Goal: Obtain resource: Obtain resource

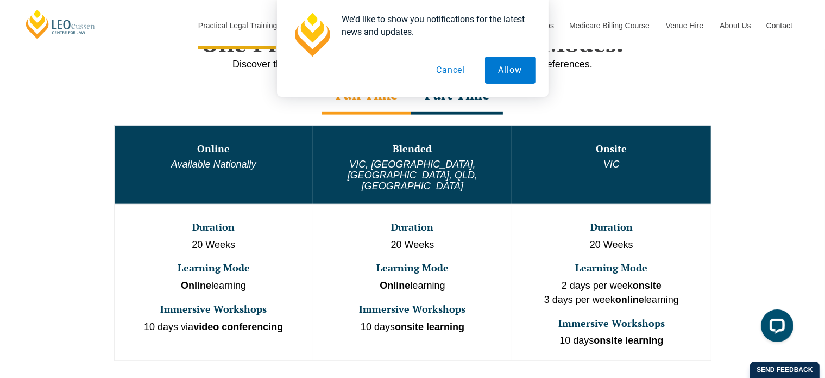
click at [3, 53] on div "We'd like to show you notifications for the latest news and updates. Allow Canc…" at bounding box center [412, 48] width 825 height 97
click at [493, 68] on button "Allow" at bounding box center [510, 69] width 51 height 27
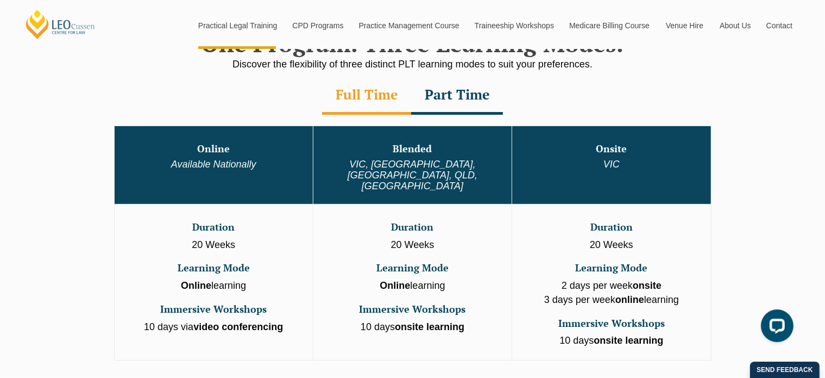
scroll to position [664, 0]
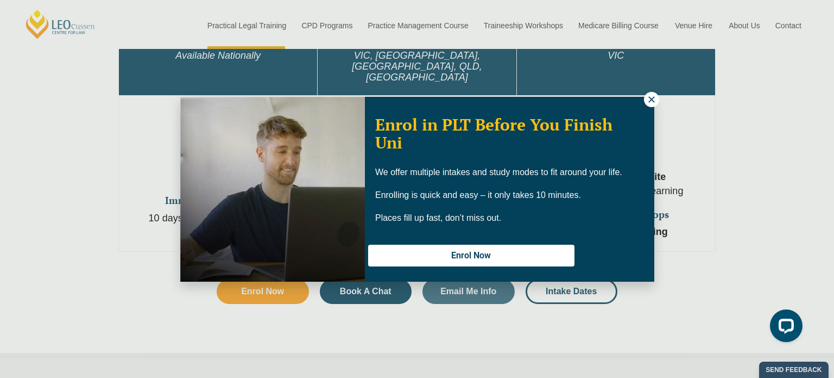
click at [176, 264] on div "Enrol in PLT Before You Finish Uni We offer multiple intakes and study modes to…" at bounding box center [417, 189] width 834 height 378
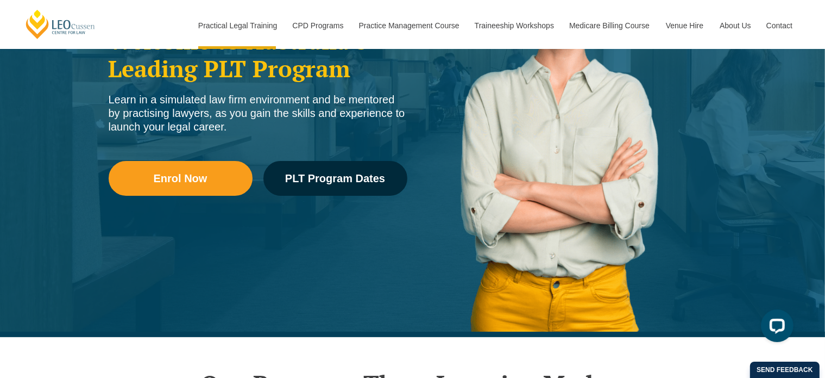
scroll to position [217, 0]
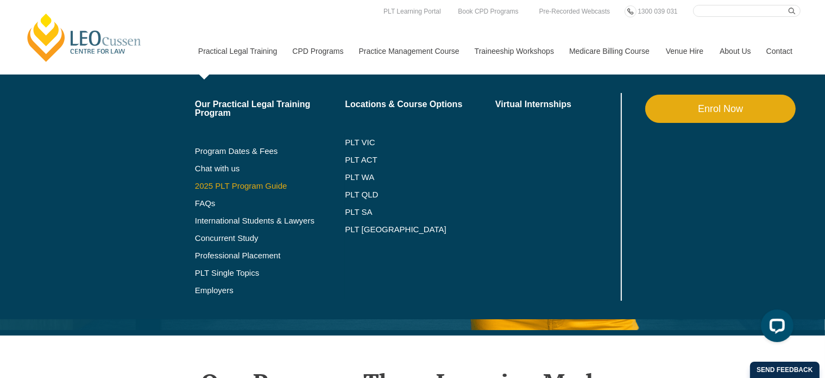
click at [235, 189] on link "2025 PLT Program Guide" at bounding box center [256, 185] width 123 height 9
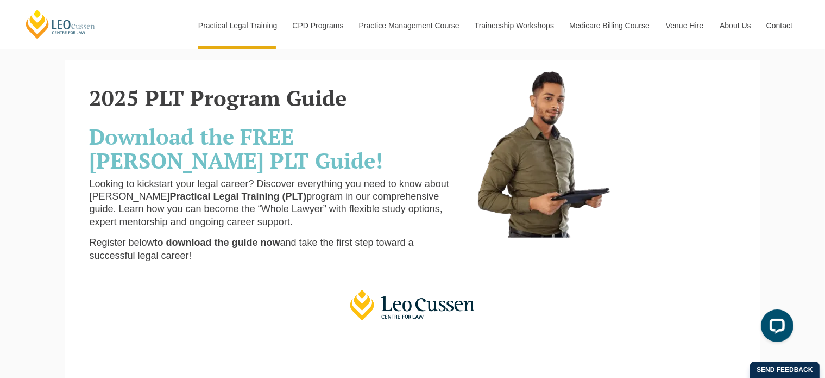
scroll to position [54, 0]
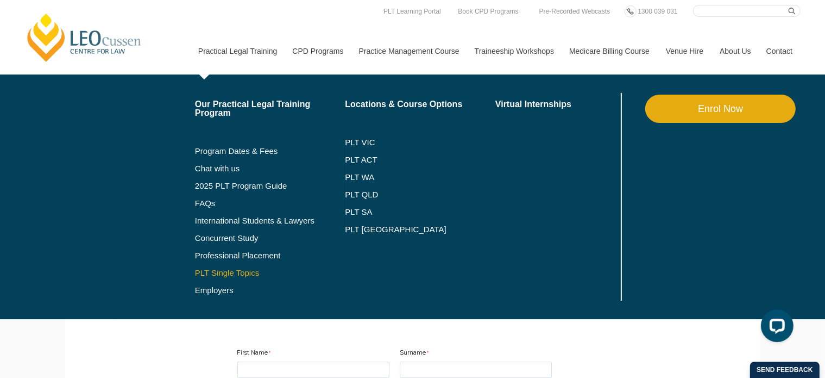
click at [234, 272] on link "PLT Single Topics" at bounding box center [270, 272] width 150 height 9
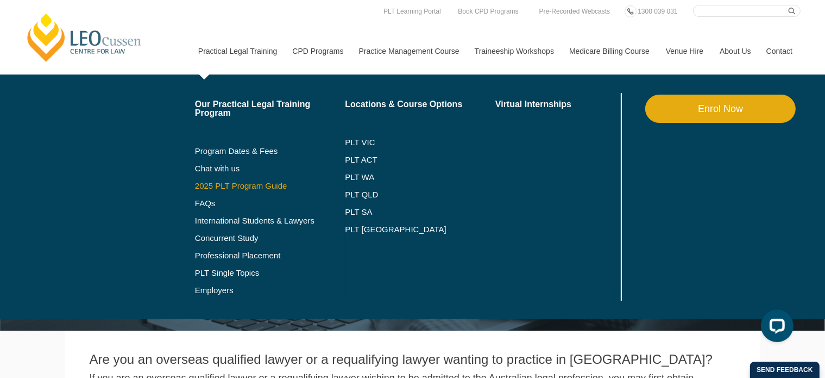
click at [243, 181] on link "2025 PLT Program Guide" at bounding box center [256, 185] width 123 height 9
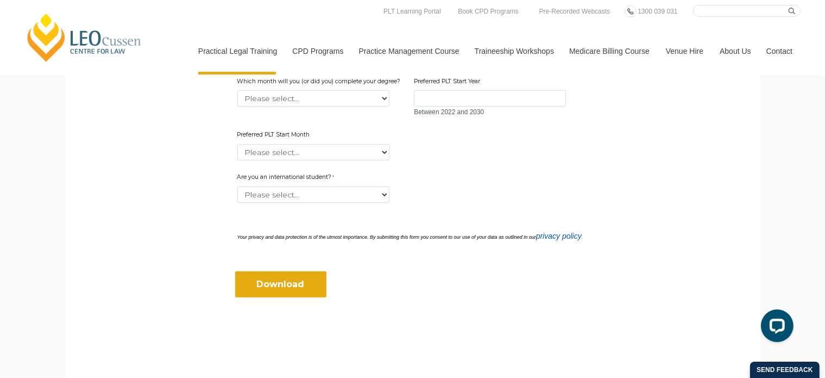
scroll to position [489, 0]
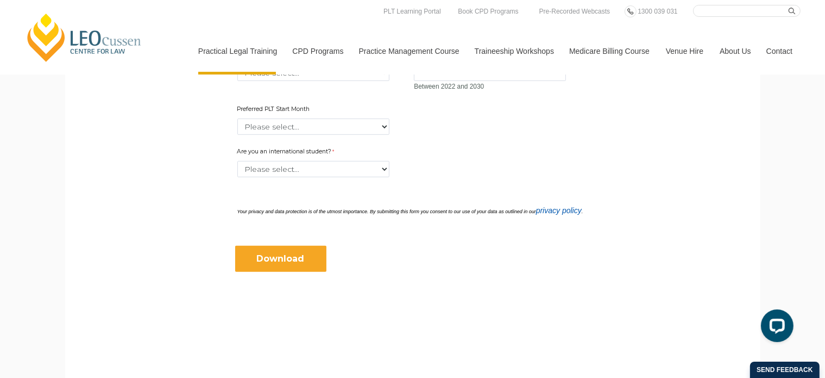
click at [284, 261] on input "Download" at bounding box center [280, 259] width 91 height 26
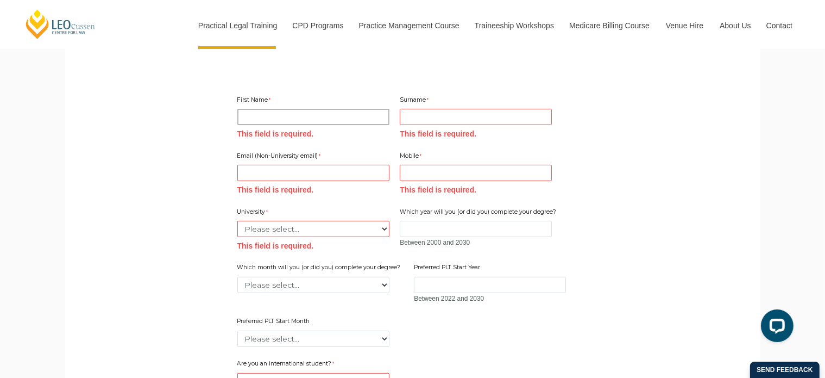
scroll to position [353, 0]
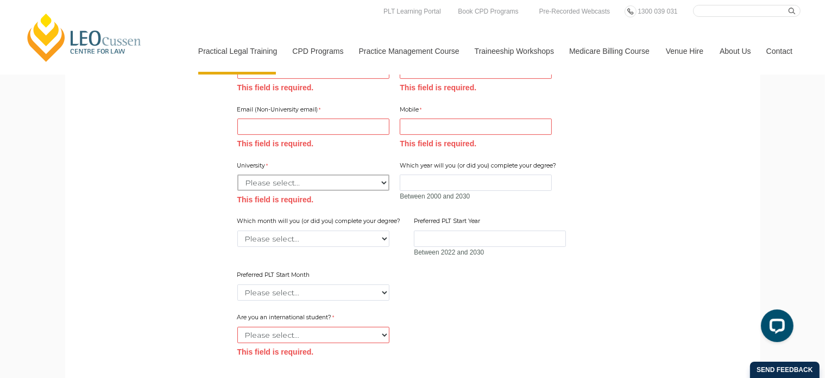
click at [385, 183] on select "Please select... Australian Catholic University Australian National University …" at bounding box center [313, 182] width 152 height 16
select select "tfa_2220"
click at [237, 174] on select "Please select... Australian Catholic University Australian National University …" at bounding box center [313, 182] width 152 height 16
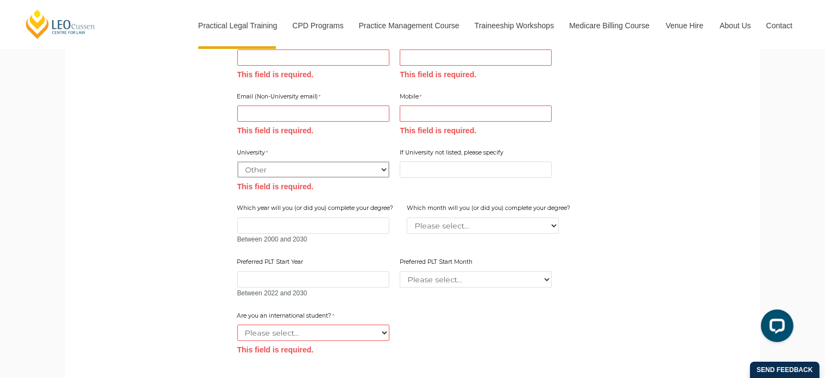
scroll to position [407, 0]
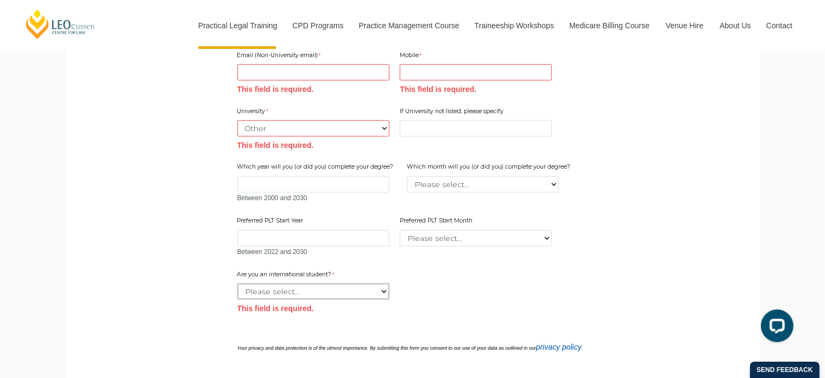
click at [387, 291] on select "Please select... Yes No" at bounding box center [313, 291] width 152 height 16
select select "tfa_59"
click at [237, 283] on select "Please select... Yes No" at bounding box center [313, 291] width 152 height 16
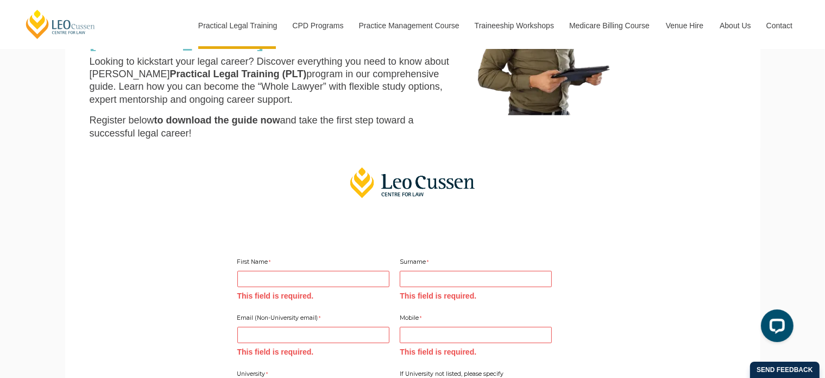
scroll to position [136, 0]
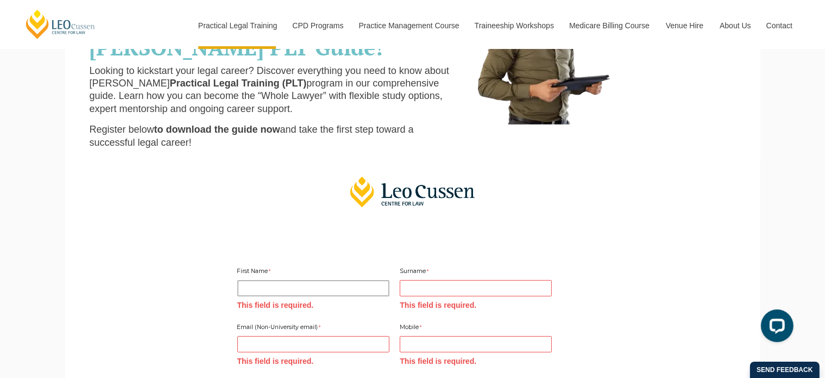
click at [269, 286] on input "First Name" at bounding box center [313, 288] width 152 height 16
type input "faridah"
type input "Jalil"
type input "0193326415"
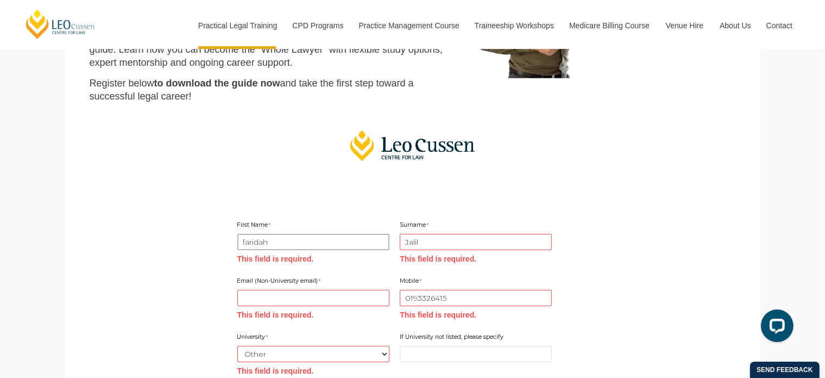
scroll to position [190, 0]
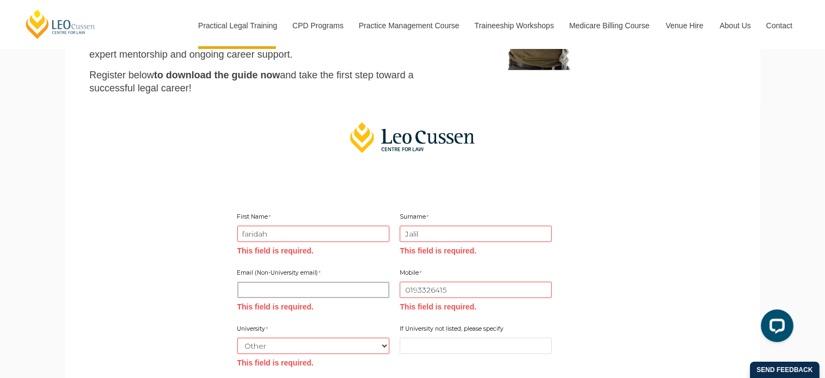
click at [327, 294] on input "Email (Non-University email)" at bounding box center [313, 289] width 152 height 16
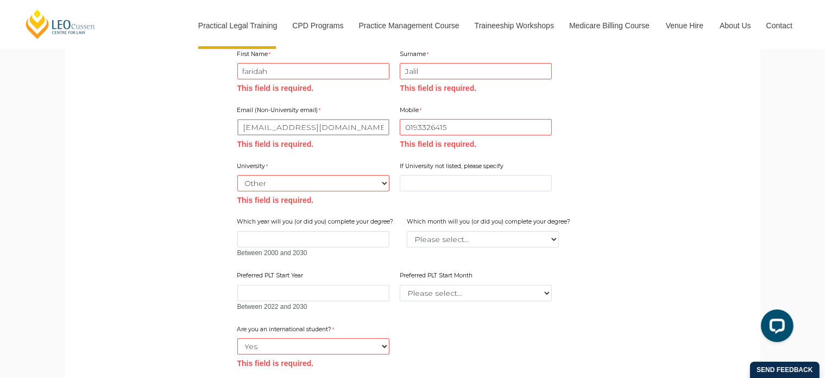
scroll to position [353, 0]
type input "jalil.faridah@gmail.com"
click at [423, 183] on input "If University not listed, please specify" at bounding box center [476, 182] width 152 height 16
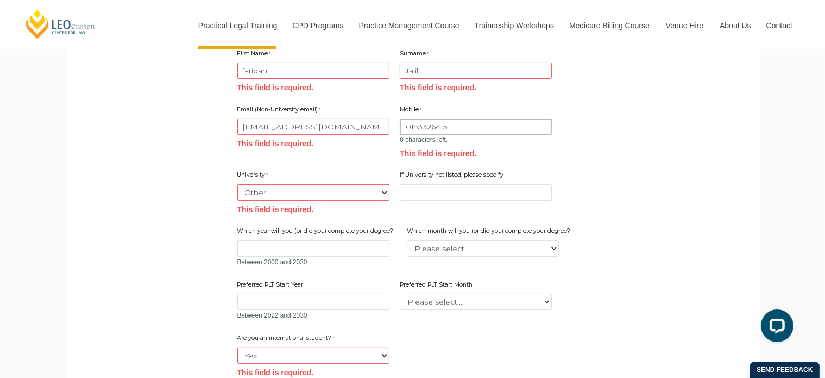
click at [406, 128] on input "0193326415" at bounding box center [476, 126] width 152 height 16
type input "+601933264"
click at [462, 209] on div "Email (Non-University email) jalil.faridah@gmail.com This field is required. Mo…" at bounding box center [413, 209] width 360 height 229
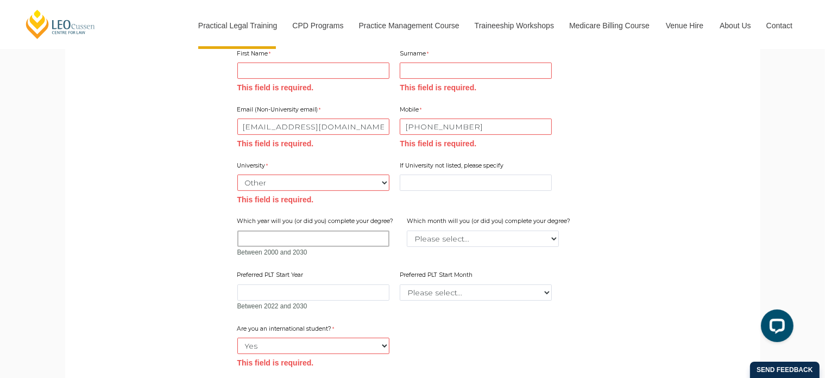
click at [256, 244] on input "Which year will you (or did you) complete your degree?" at bounding box center [313, 238] width 152 height 16
type input "1"
type input "1990"
click at [495, 234] on select "Please select... January February March April May June July August September Oc…" at bounding box center [483, 238] width 152 height 16
select select "tfa_2229"
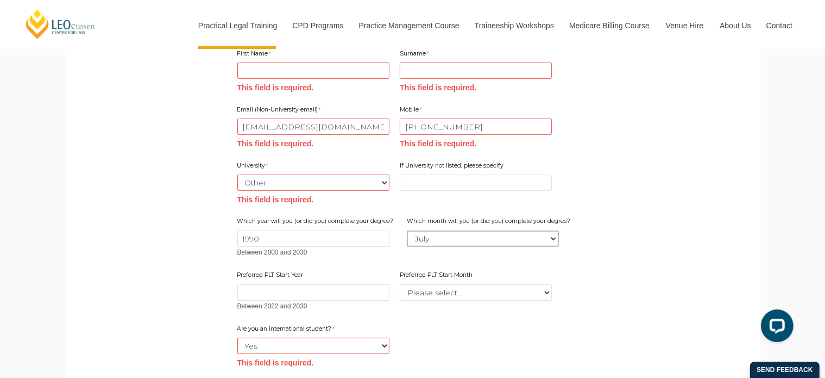
click at [407, 230] on select "Please select... January February March April May June July August September Oc…" at bounding box center [483, 238] width 152 height 16
click at [277, 293] on input "Preferred PLT Start Year" at bounding box center [313, 292] width 152 height 16
type input "2026"
click at [546, 296] on select "Please select... January February March April May June July August September Oc…" at bounding box center [476, 292] width 152 height 16
select select "tfa_2343"
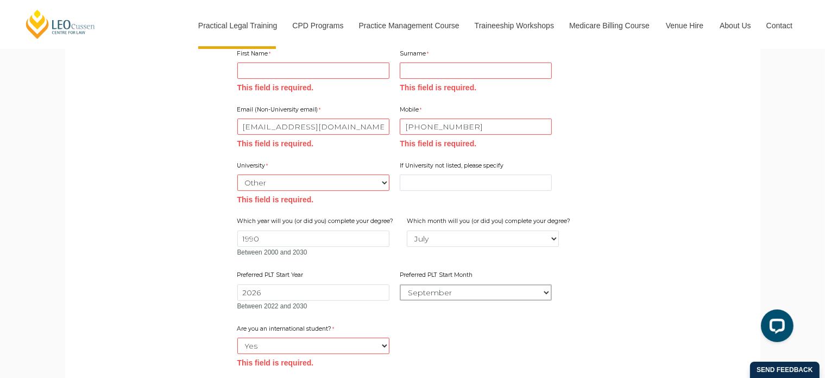
click at [400, 284] on select "Please select... January February March April May June July August September Oc…" at bounding box center [476, 292] width 152 height 16
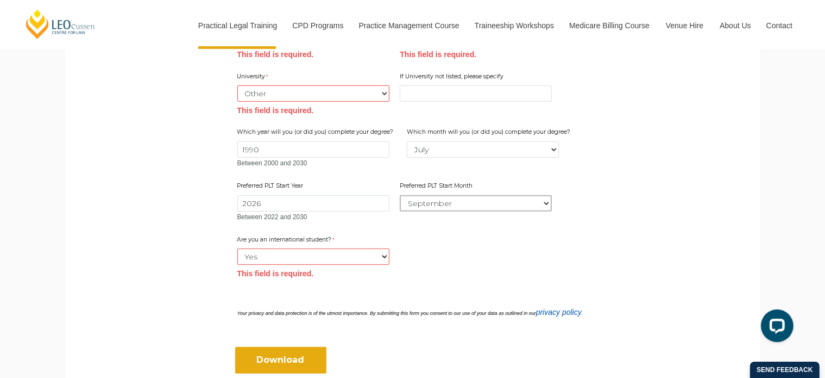
scroll to position [462, 0]
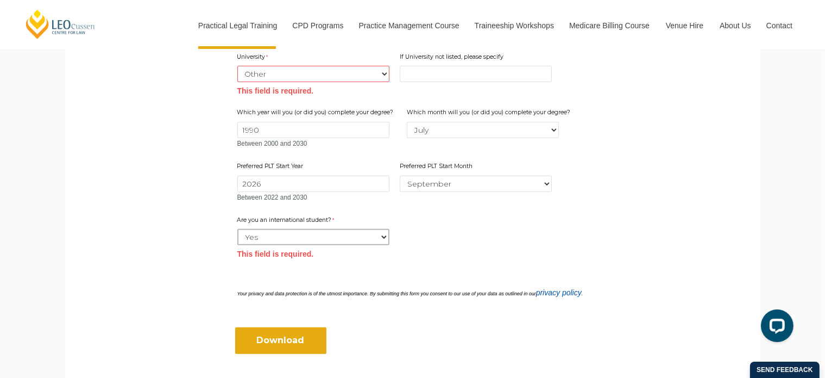
click at [387, 235] on select "Please select... Yes No" at bounding box center [313, 237] width 152 height 16
click at [237, 229] on select "Please select... Yes No" at bounding box center [313, 237] width 152 height 16
click at [574, 262] on div "How did you hear about this event? Please select... Email Facebook Instagram Li…" at bounding box center [413, 269] width 360 height 16
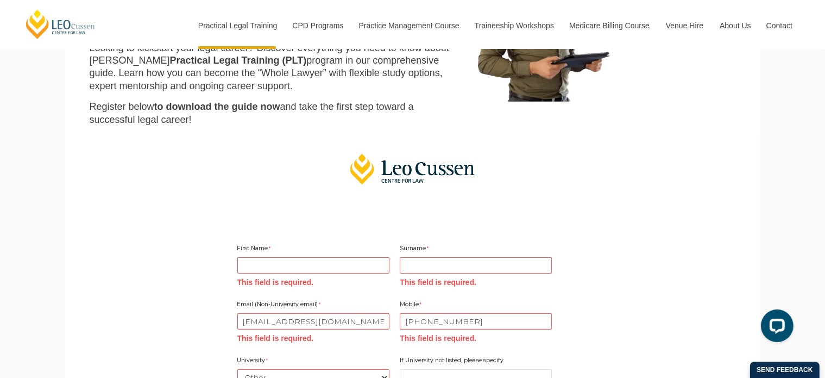
scroll to position [136, 0]
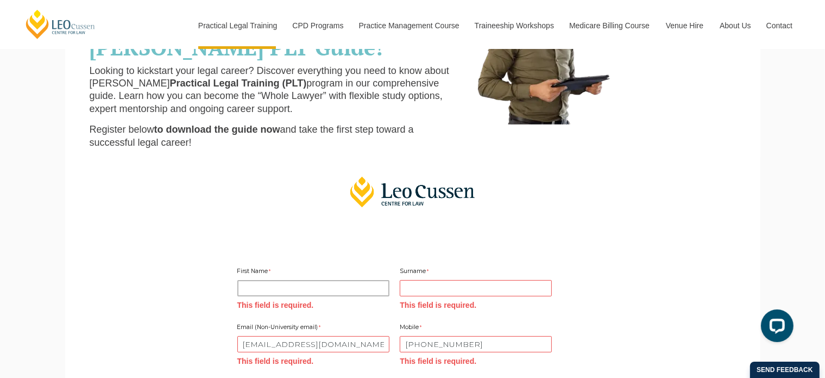
click at [267, 290] on input "First Name" at bounding box center [313, 288] width 152 height 16
type input "faridah"
type input "Jalil"
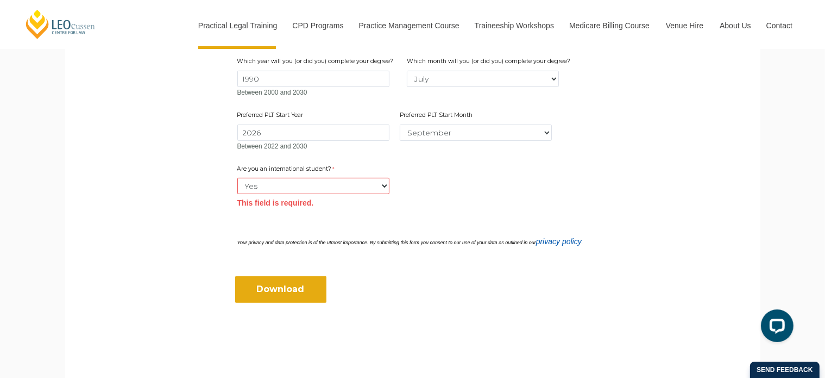
scroll to position [516, 0]
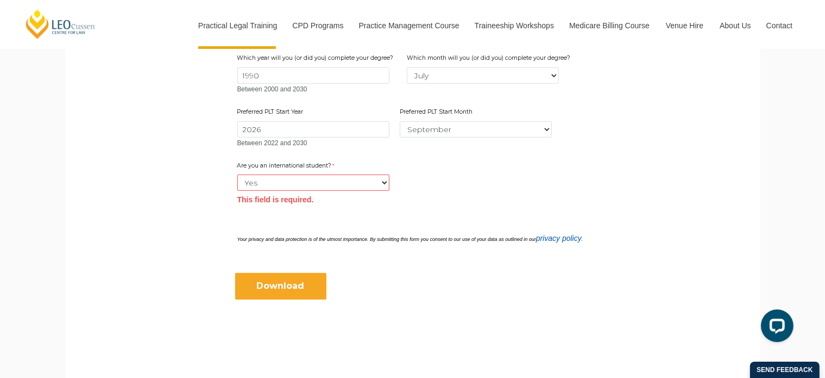
click at [277, 279] on input "Download" at bounding box center [280, 286] width 91 height 26
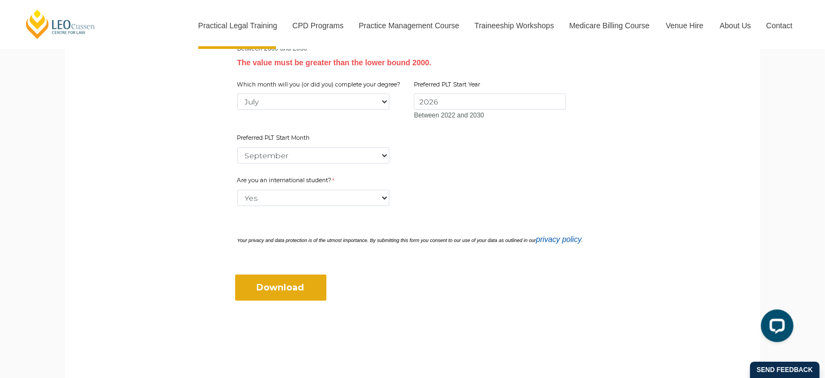
scroll to position [489, 0]
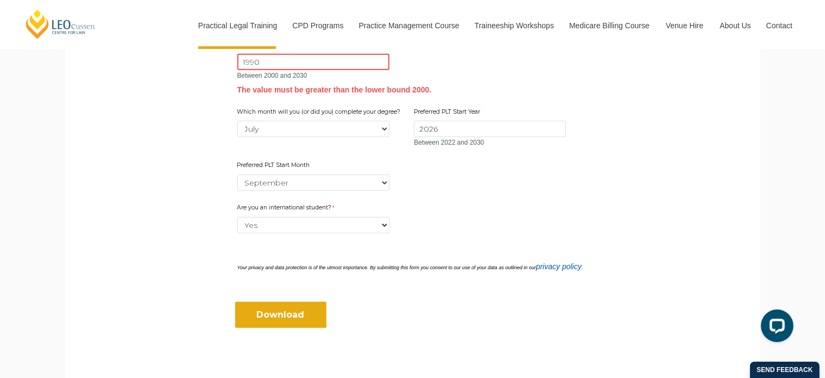
drag, startPoint x: 268, startPoint y: 65, endPoint x: 236, endPoint y: 67, distance: 32.1
click at [236, 67] on div "Which year will you (or did you) complete your degree? 1990 Between 2000 and 20…" at bounding box center [334, 67] width 203 height 59
type input "2007"
click at [278, 318] on input "Download" at bounding box center [280, 315] width 91 height 26
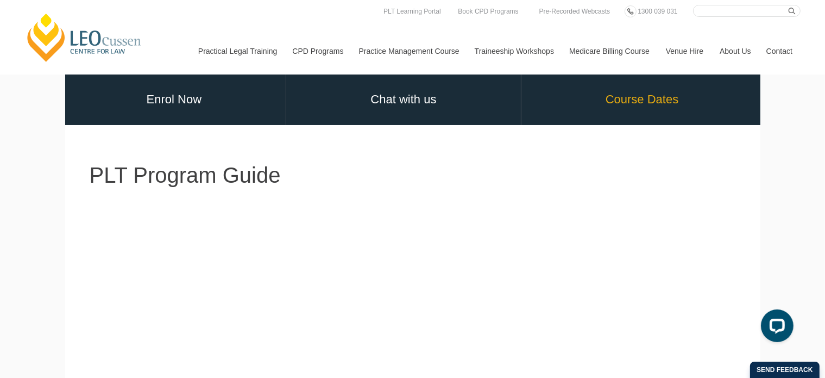
click at [624, 99] on link "Course Dates" at bounding box center [643, 99] width 242 height 51
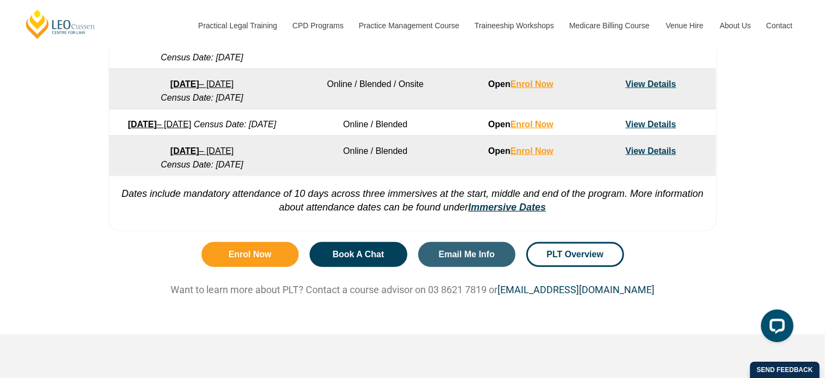
scroll to position [869, 0]
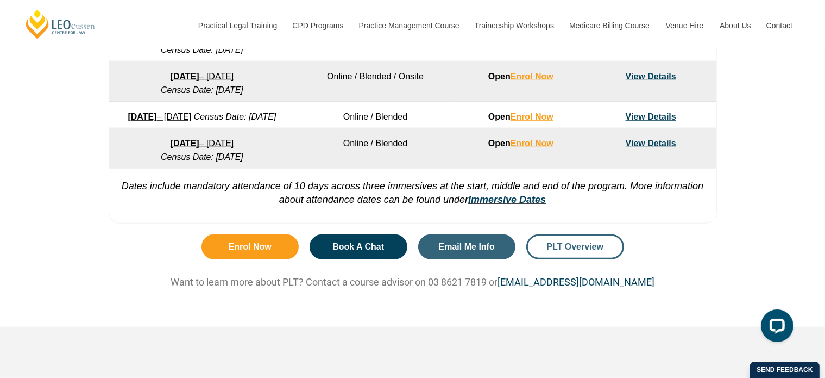
click at [583, 251] on span "PLT Overview" at bounding box center [575, 246] width 57 height 9
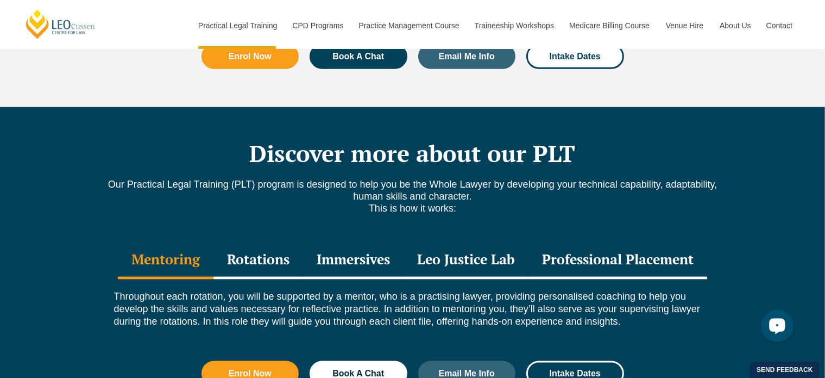
scroll to position [1521, 0]
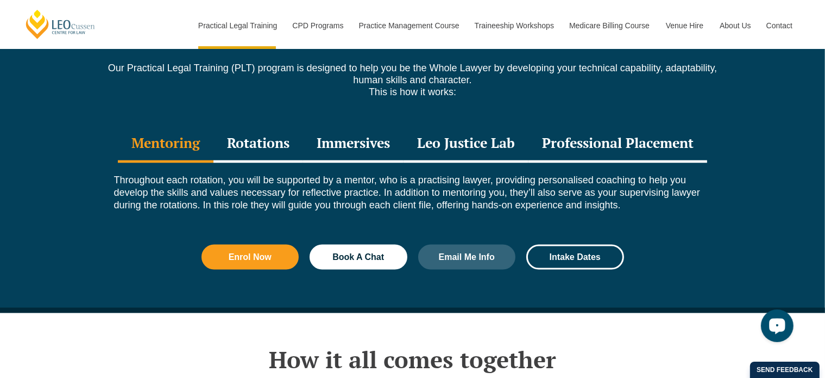
click at [259, 127] on div "Rotations" at bounding box center [258, 144] width 90 height 38
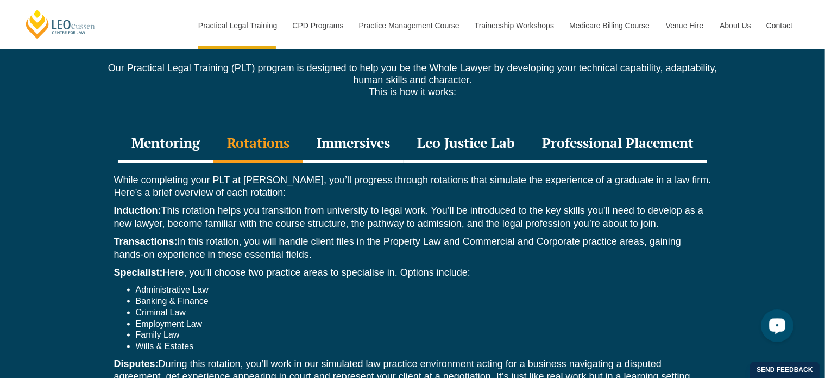
click at [374, 125] on div "Immersives" at bounding box center [353, 144] width 101 height 38
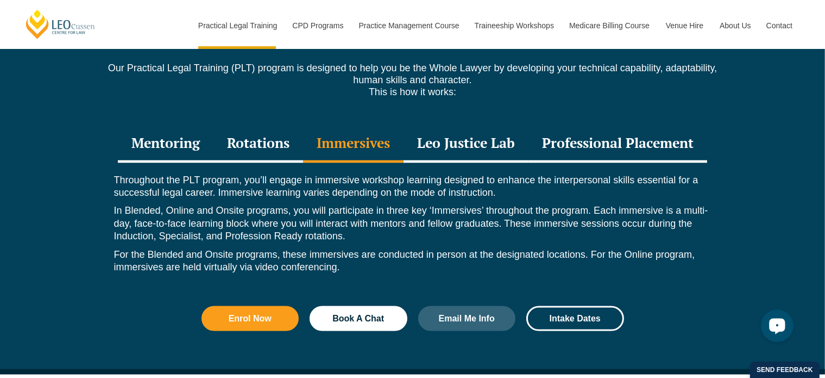
click at [478, 125] on div "Leo Justice Lab" at bounding box center [466, 144] width 125 height 38
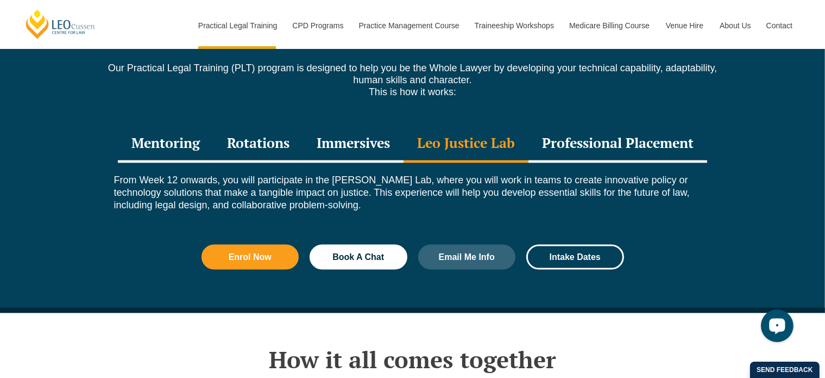
click at [610, 125] on div "Professional Placement" at bounding box center [618, 144] width 179 height 38
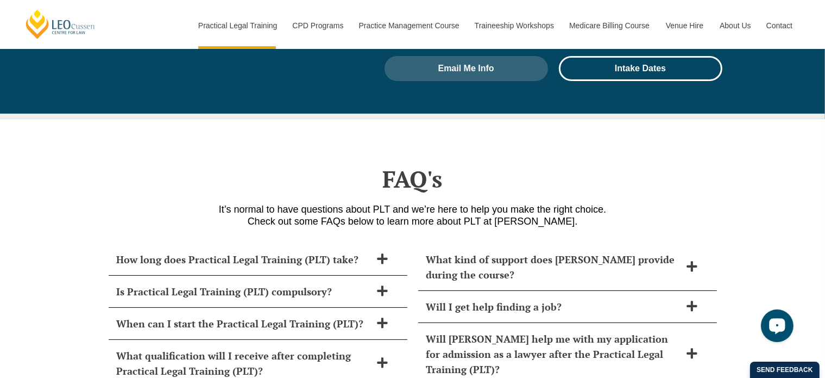
scroll to position [4400, 0]
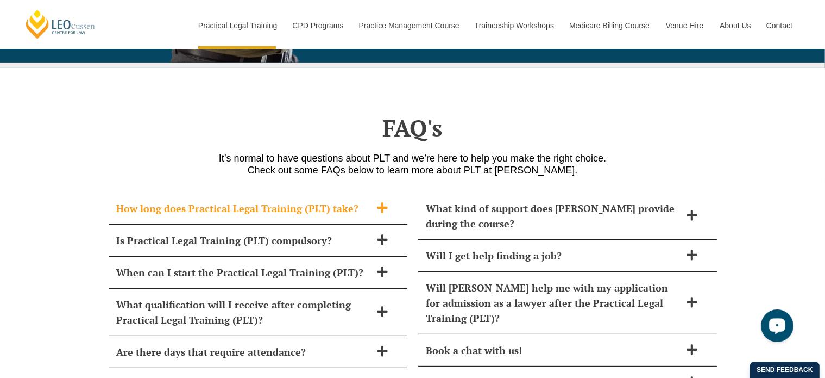
click at [121, 200] on h2 "How long does Practical Legal Training (PLT) take?" at bounding box center [244, 207] width 254 height 15
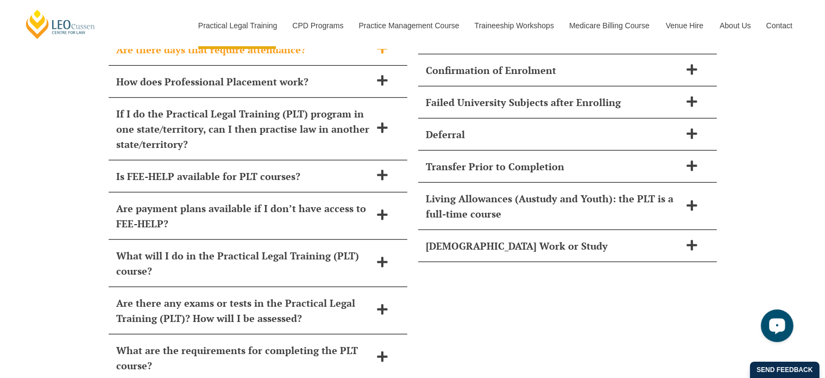
scroll to position [4889, 0]
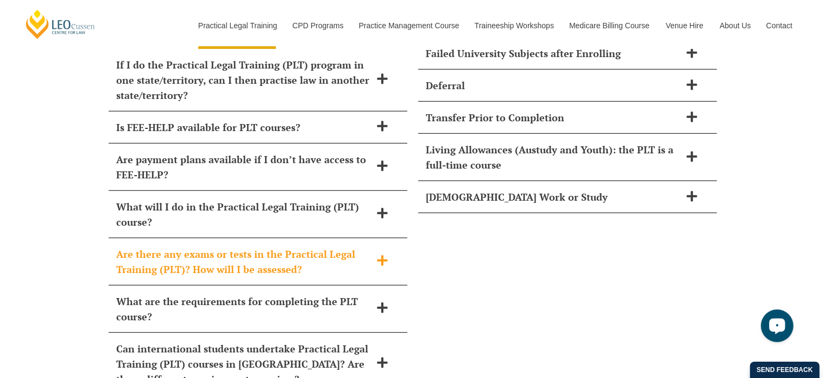
click at [377, 255] on icon at bounding box center [382, 260] width 10 height 10
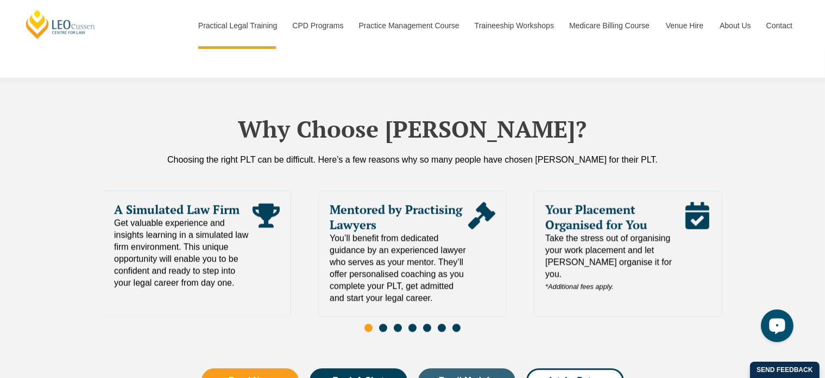
scroll to position [2361, 0]
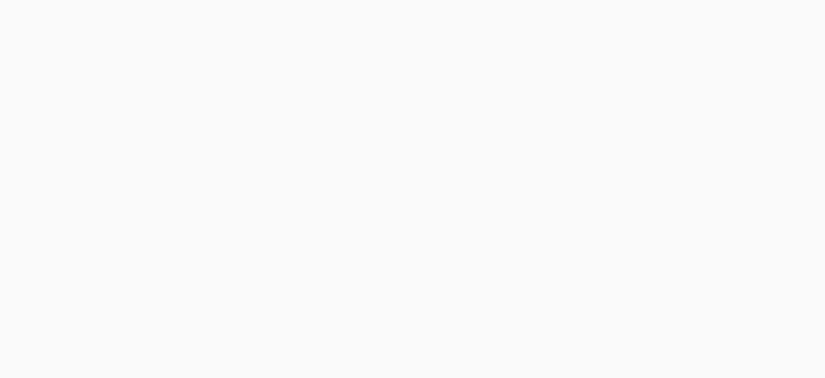
select select "tfa_2220"
select select "tfa_2229"
select select "tfa_2343"
select select "tfa_59"
